Goal: Task Accomplishment & Management: Use online tool/utility

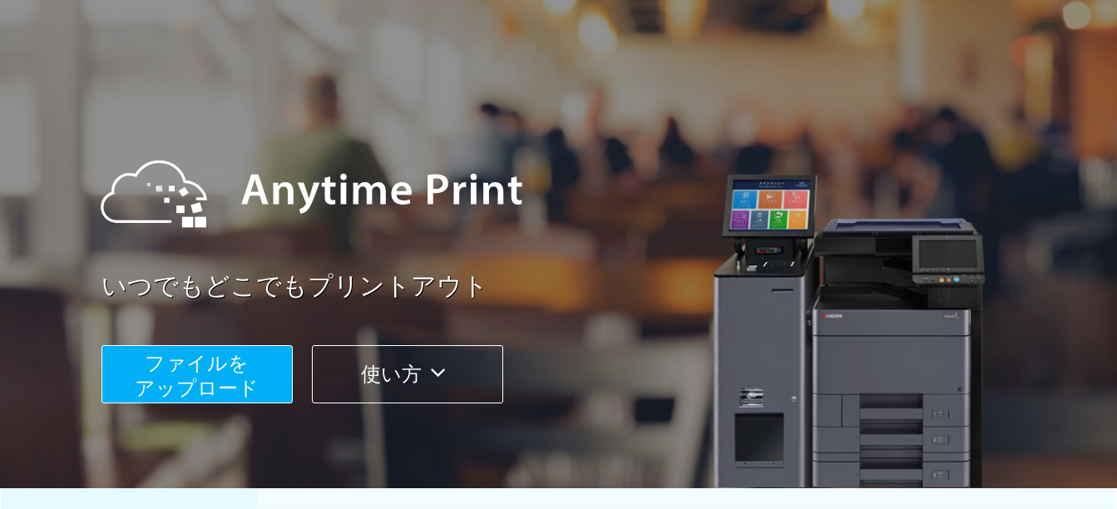
scroll to position [166, 0]
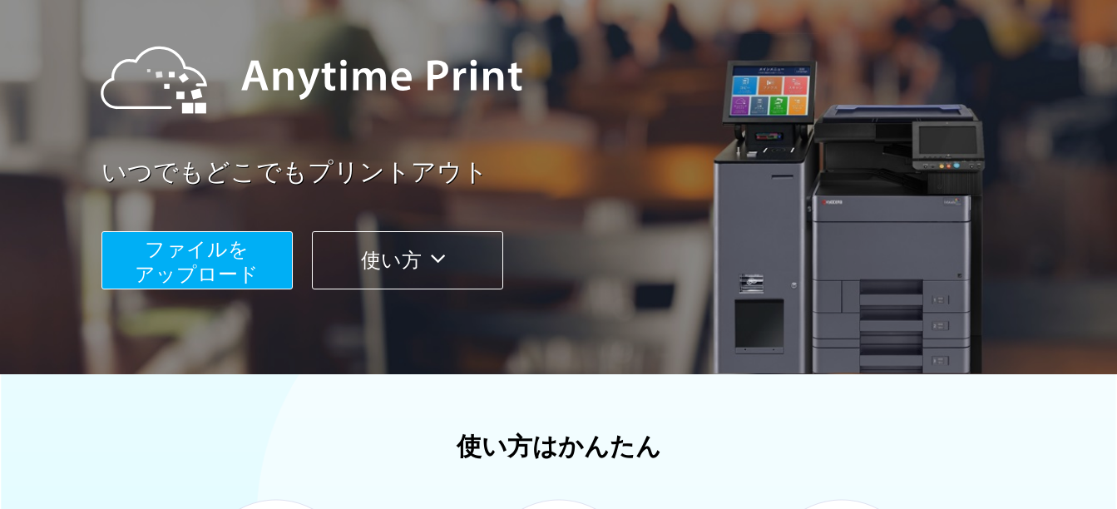
click at [248, 269] on span "ファイルを ​​アップロード" at bounding box center [197, 261] width 124 height 47
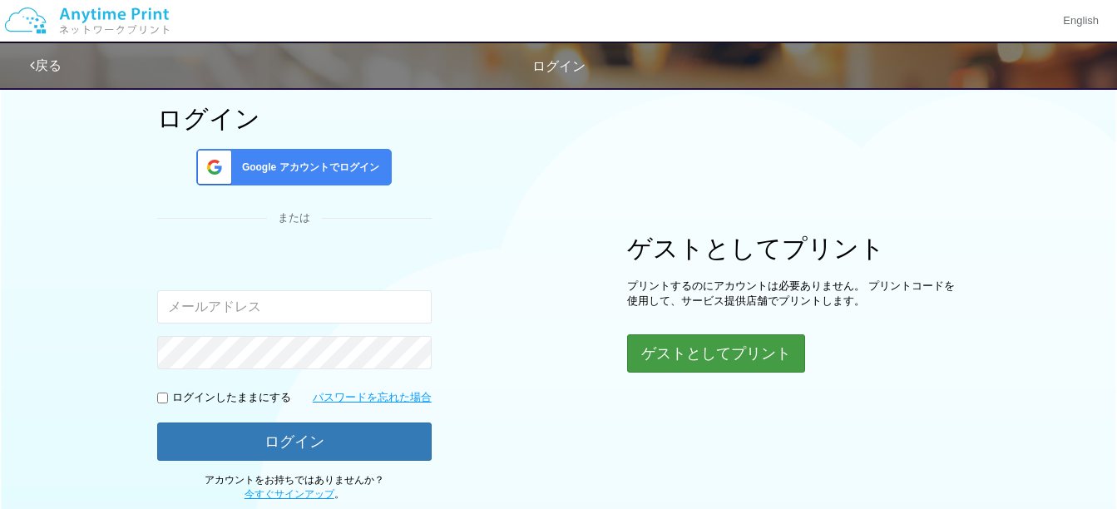
scroll to position [166, 0]
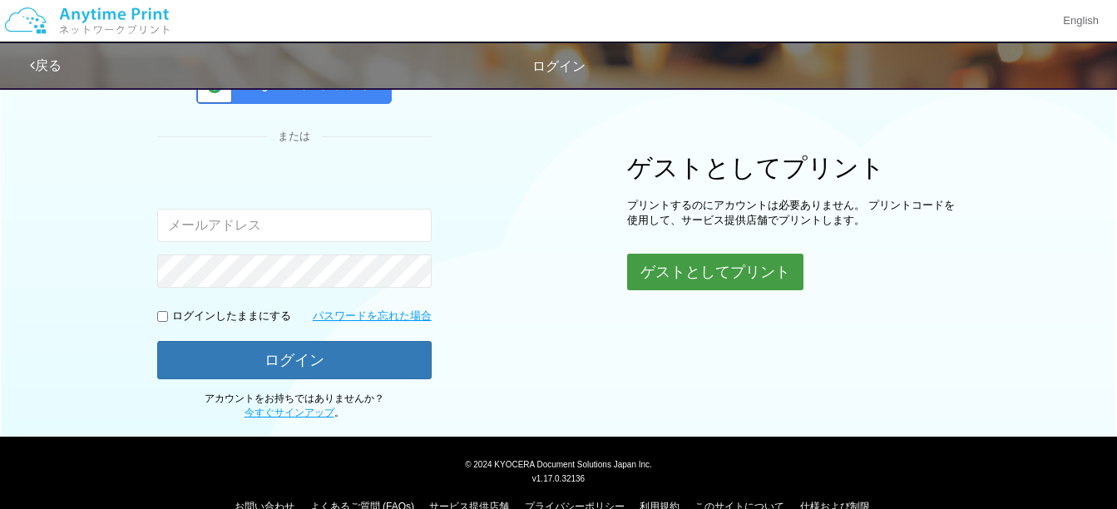
click at [689, 276] on button "ゲストとしてプリント" at bounding box center [715, 272] width 176 height 37
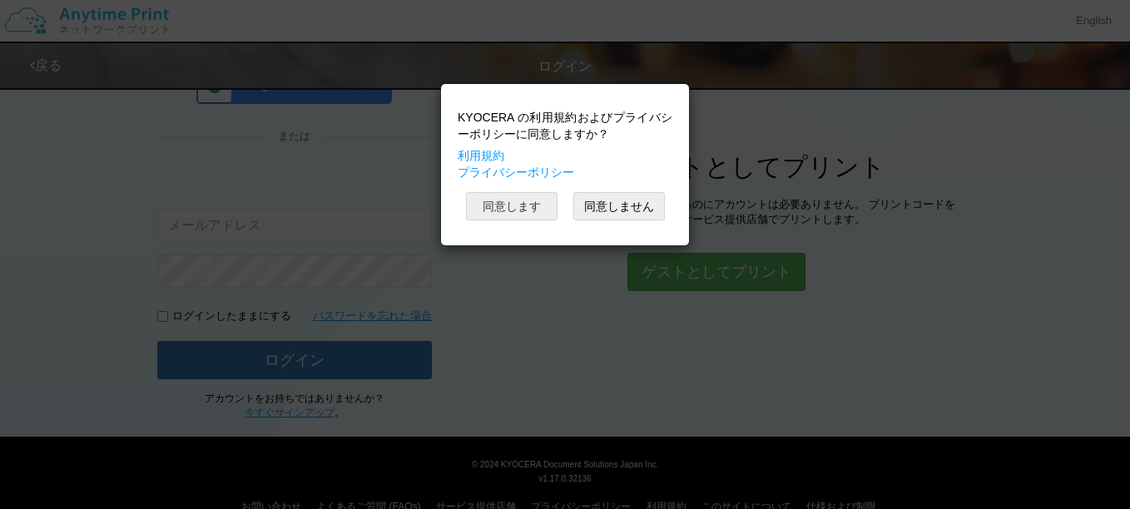
click at [495, 200] on button "同意します" at bounding box center [511, 206] width 91 height 28
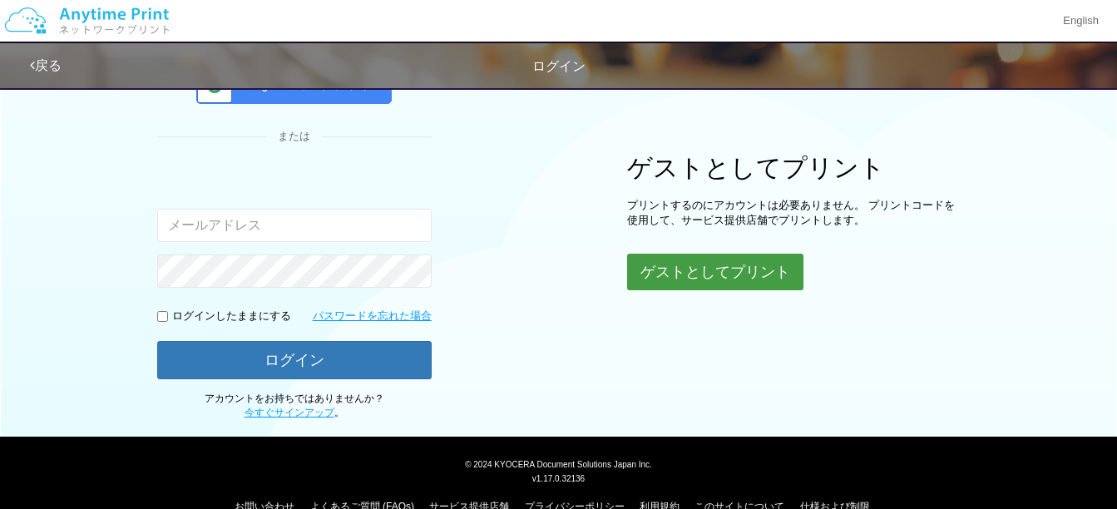
click at [675, 278] on button "ゲストとしてプリント" at bounding box center [715, 272] width 176 height 37
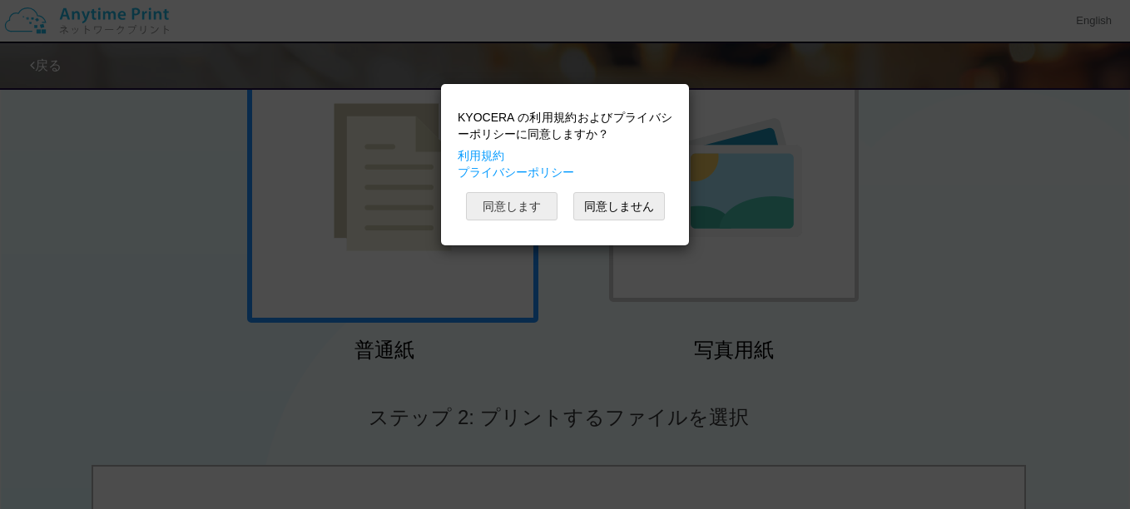
click at [493, 205] on button "同意します" at bounding box center [511, 206] width 91 height 28
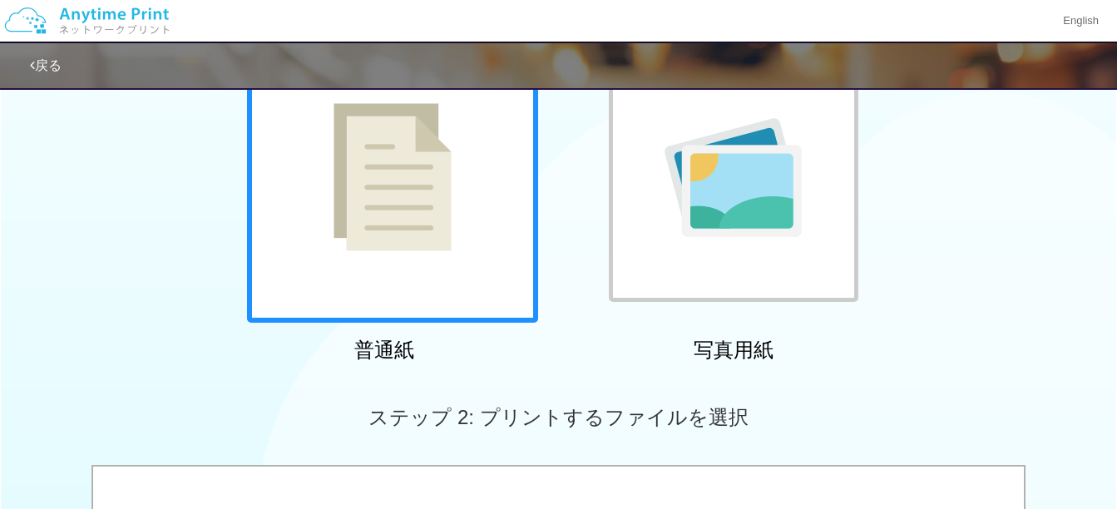
click at [407, 225] on img at bounding box center [393, 177] width 118 height 148
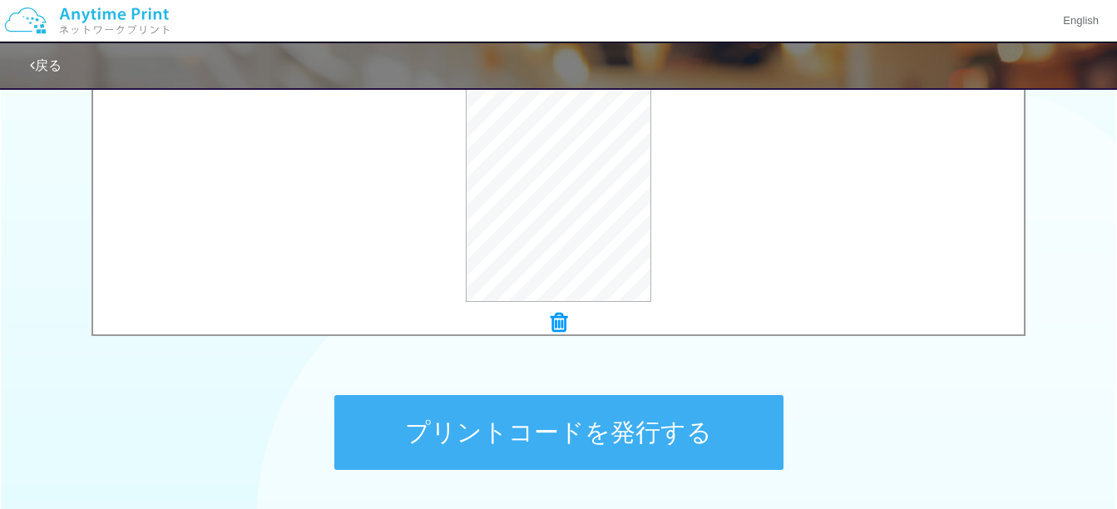
scroll to position [756, 0]
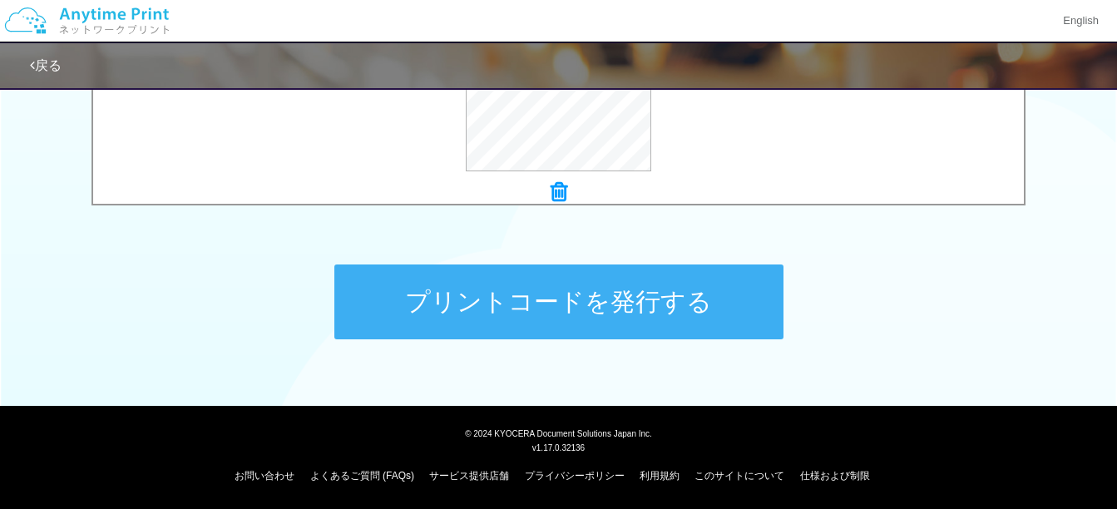
click at [571, 283] on button "プリントコードを発行する" at bounding box center [558, 302] width 449 height 75
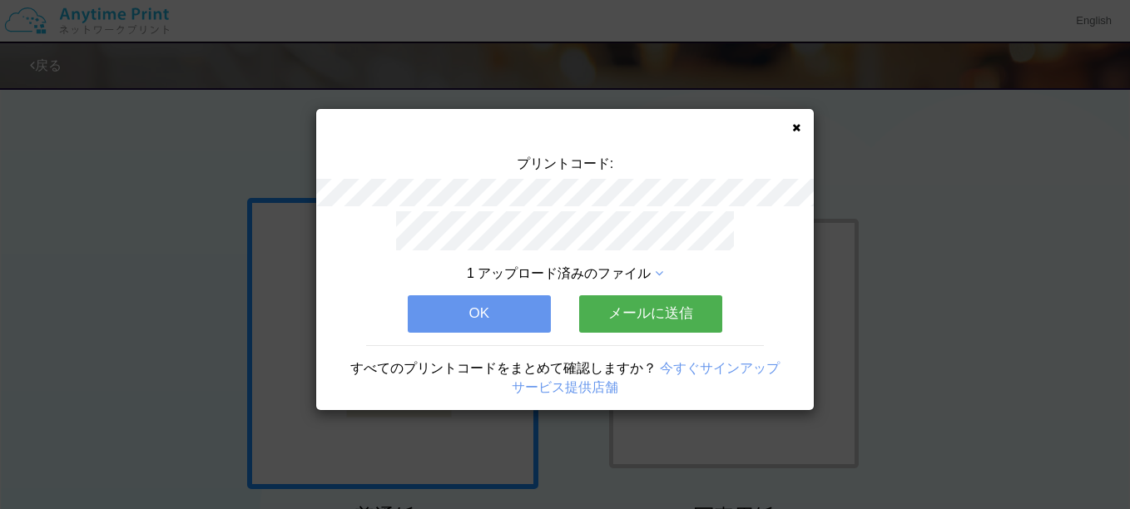
click at [792, 120] on div "プリントコード: 1 アップロード済みのファイル OK メールに送信 すべてのプリントコードをまとめて確認しますか？ 今すぐサインアップ サービス提供店舗" at bounding box center [564, 259] width 497 height 301
click at [795, 130] on icon at bounding box center [796, 127] width 8 height 11
